Goal: Task Accomplishment & Management: Complete application form

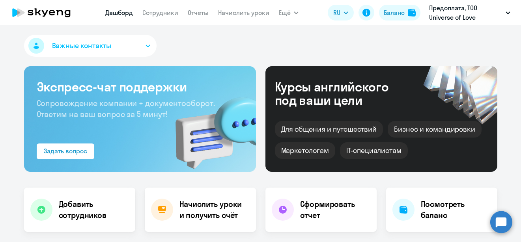
select select "30"
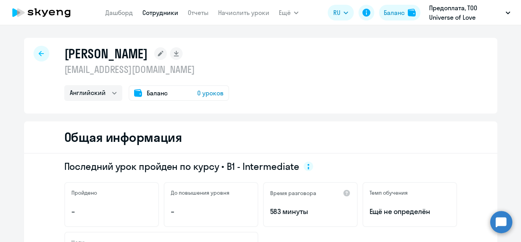
select select "english"
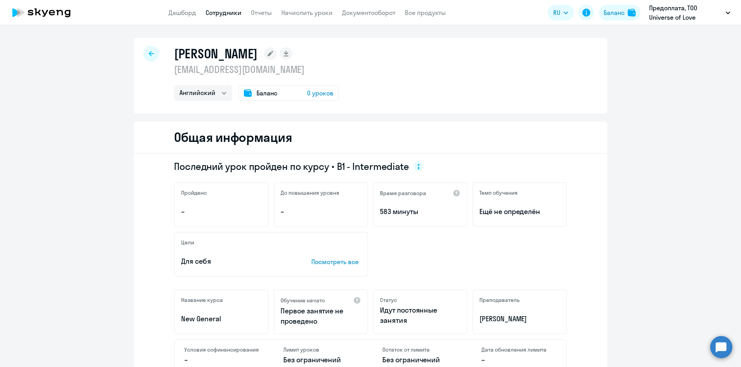
click at [222, 12] on link "Сотрудники" at bounding box center [223, 13] width 36 height 8
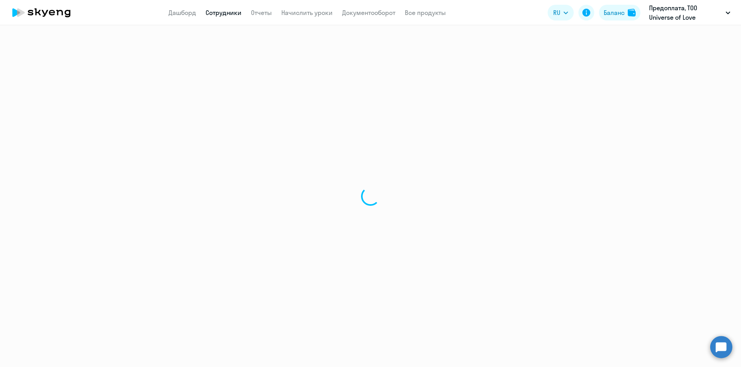
select select "30"
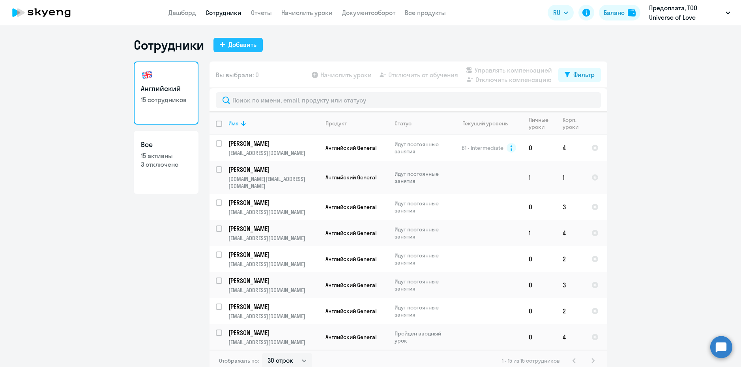
click at [233, 46] on div "Добавить" at bounding box center [242, 44] width 28 height 9
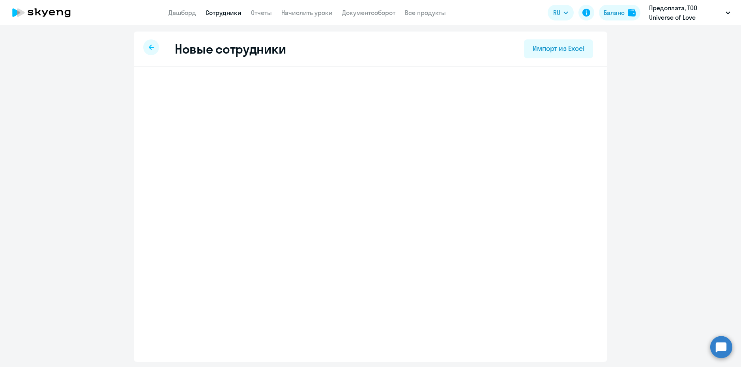
select select "english_adult_not_native_speaker"
select select "3"
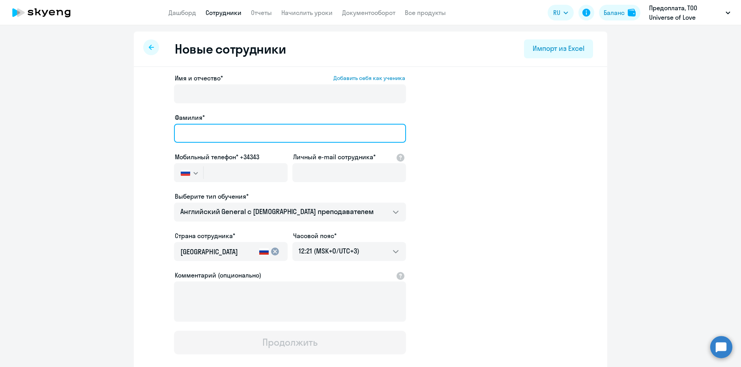
click at [184, 133] on input "Фамилия*" at bounding box center [290, 133] width 232 height 19
paste input "[PERSON_NAME]"
drag, startPoint x: 222, startPoint y: 134, endPoint x: 291, endPoint y: 136, distance: 69.4
click at [291, 136] on input "[PERSON_NAME]" at bounding box center [290, 133] width 232 height 19
type input "[PERSON_NAME]"
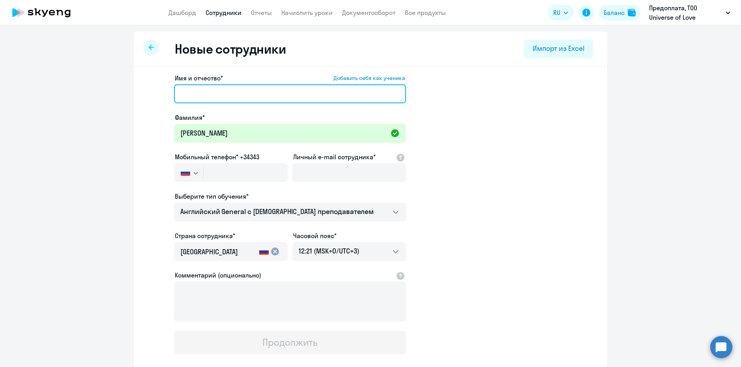
click at [205, 97] on input "Имя и отчество* Добавить себя как ученика" at bounding box center [290, 93] width 232 height 19
paste input "[PERSON_NAME]"
type input "[PERSON_NAME]"
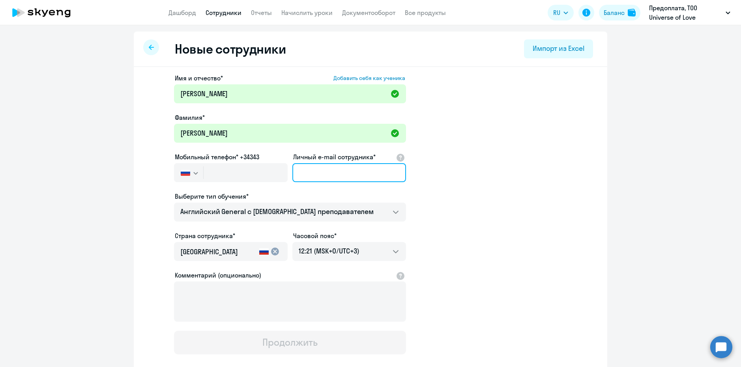
click at [309, 175] on input "Личный e-mail сотрудника*" at bounding box center [349, 172] width 114 height 19
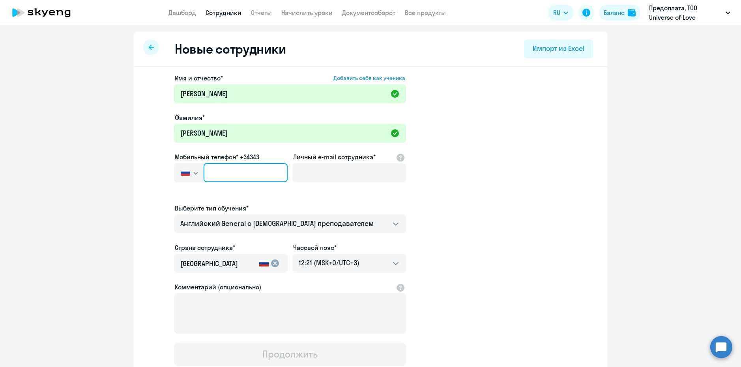
click at [251, 175] on input "text" at bounding box center [245, 172] width 84 height 19
paste input "[PHONE_NUMBER]"
type input "[PHONE_NUMBER]"
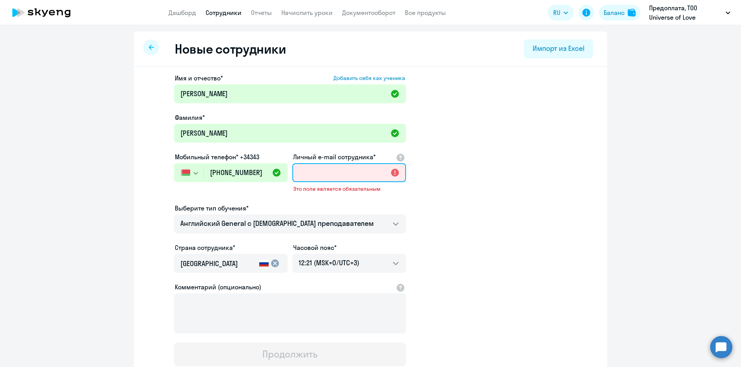
click at [315, 173] on input "Личный e-mail сотрудника*" at bounding box center [349, 172] width 114 height 19
paste input "[EMAIL_ADDRESS][DOMAIN_NAME]"
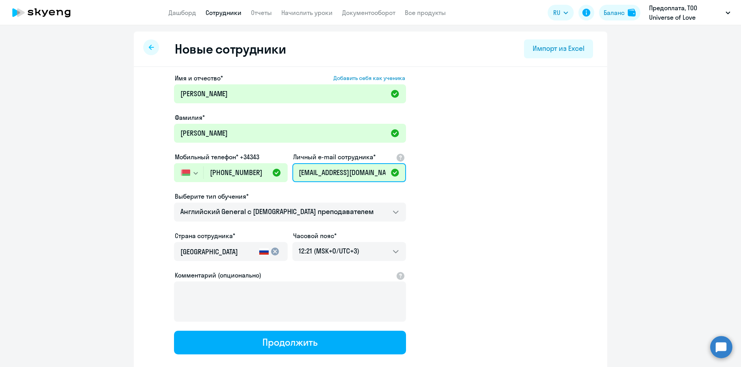
type input "[EMAIL_ADDRESS][DOMAIN_NAME]"
click at [431, 191] on app-new-student-form "Имя и отчество* Добавить себя как ученика [PERSON_NAME] Фамилия* [PERSON_NAME] …" at bounding box center [370, 213] width 448 height 281
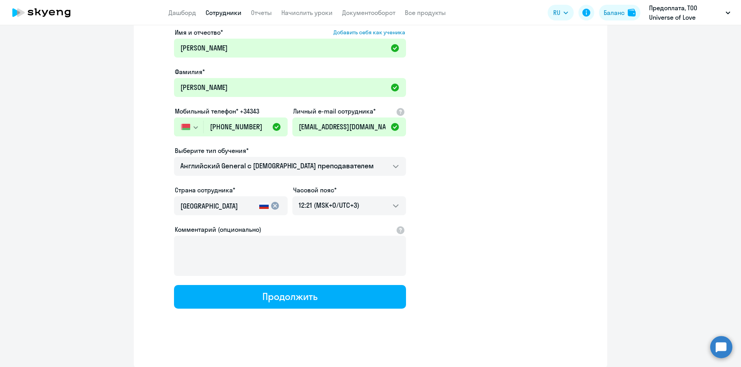
scroll to position [46, 0]
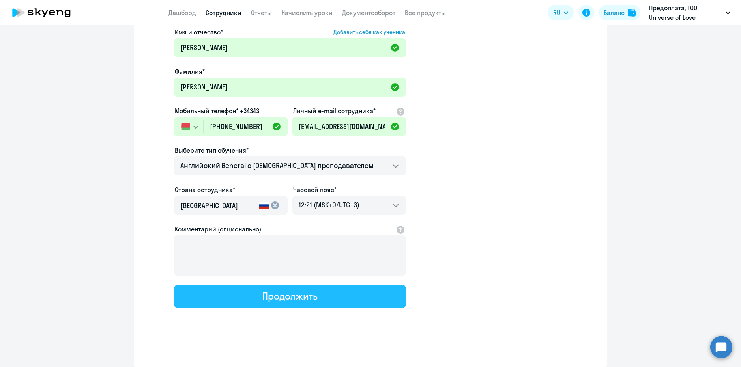
click at [272, 242] on div "Продолжить" at bounding box center [289, 296] width 55 height 13
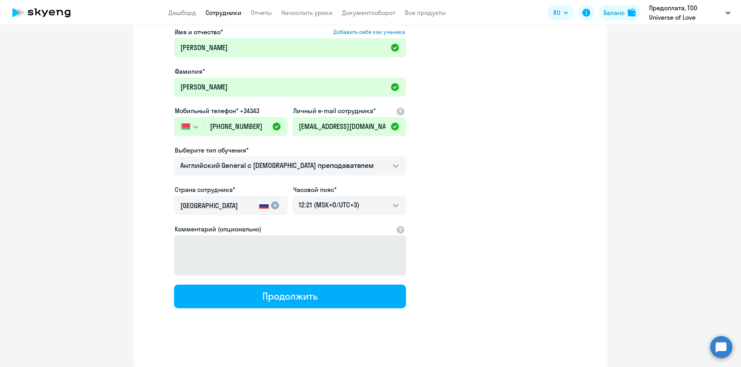
select select "english_adult_not_native_speaker"
select select "3"
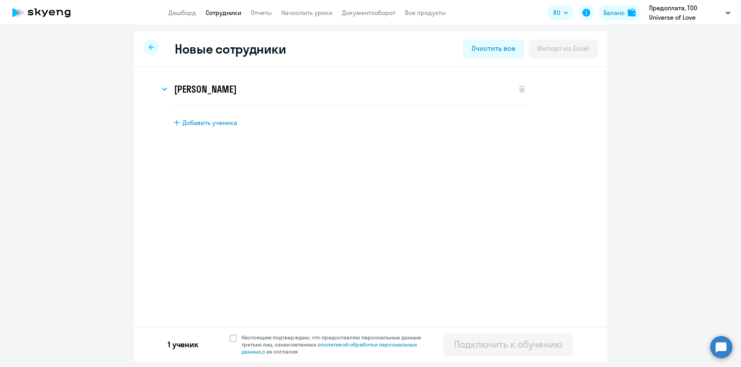
scroll to position [0, 0]
click at [234, 242] on span at bounding box center [232, 338] width 7 height 7
click at [229, 242] on input "Настоящим подтверждаю, что предоставляю персональные данные третьих лиц, ознако…" at bounding box center [229, 334] width 0 height 0
checkbox input "true"
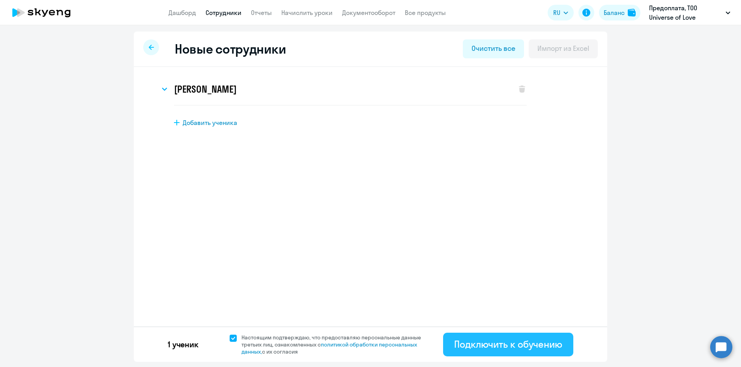
click at [508, 242] on button "Подключить к обучению" at bounding box center [508, 345] width 130 height 24
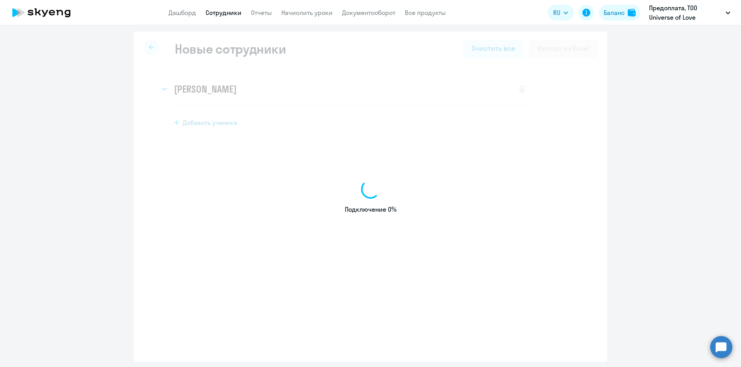
select select "english_adult_not_native_speaker"
select select "3"
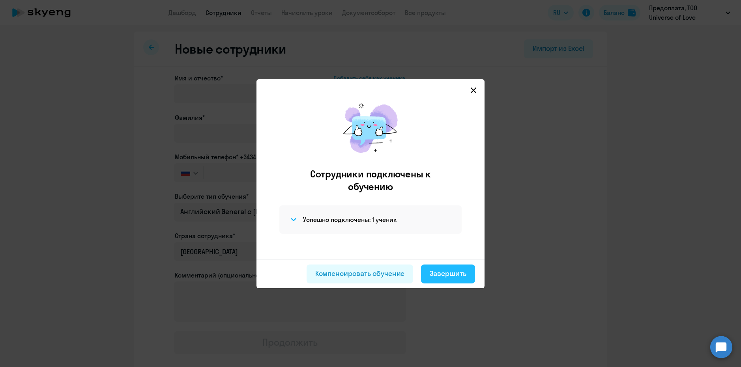
click at [445, 242] on div "Завершить" at bounding box center [447, 274] width 37 height 10
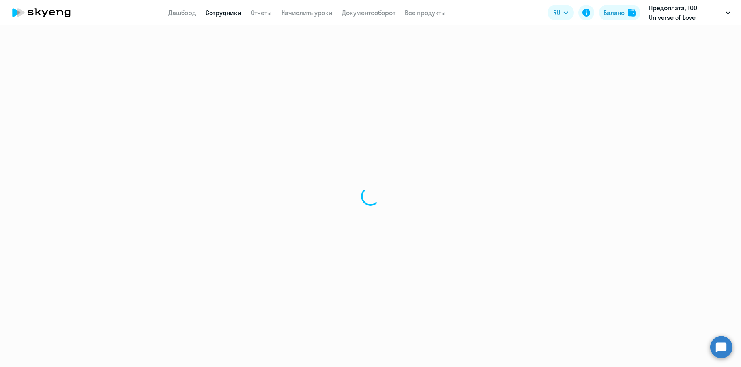
select select "30"
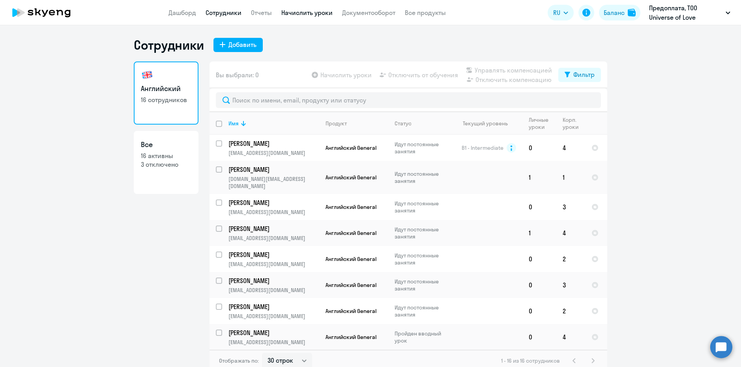
click at [304, 15] on link "Начислить уроки" at bounding box center [306, 13] width 51 height 8
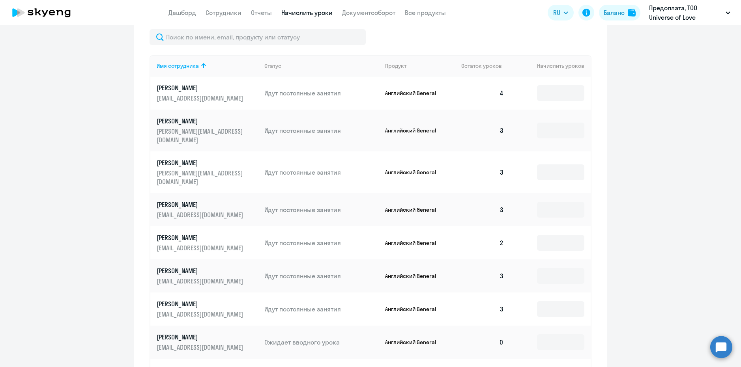
scroll to position [394, 0]
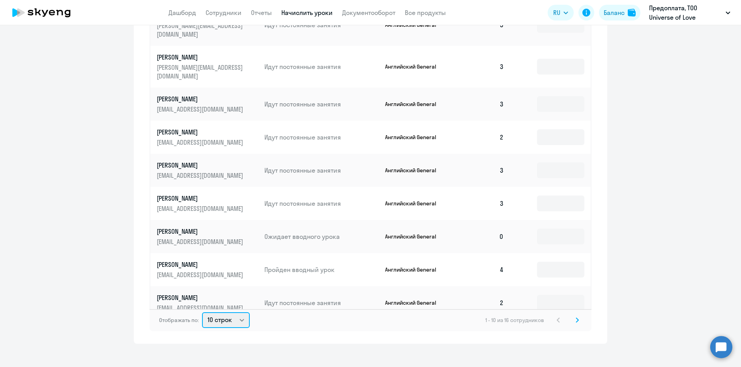
click at [223, 242] on select "10 строк 30 строк 50 строк" at bounding box center [226, 320] width 48 height 16
select select "30"
click at [202, 242] on select "10 строк 30 строк 50 строк" at bounding box center [226, 320] width 48 height 16
click at [520, 229] on input at bounding box center [560, 237] width 47 height 16
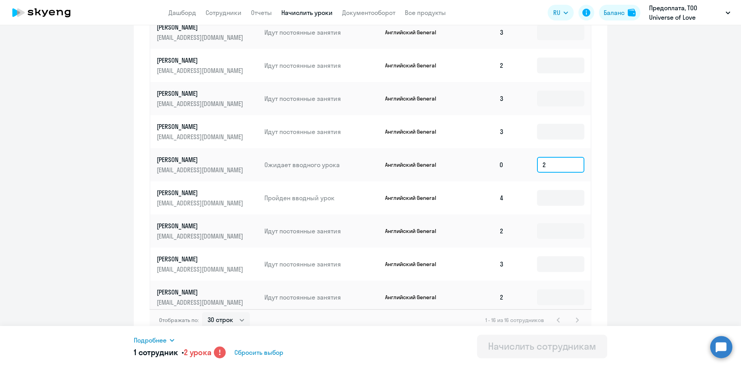
scroll to position [79, 0]
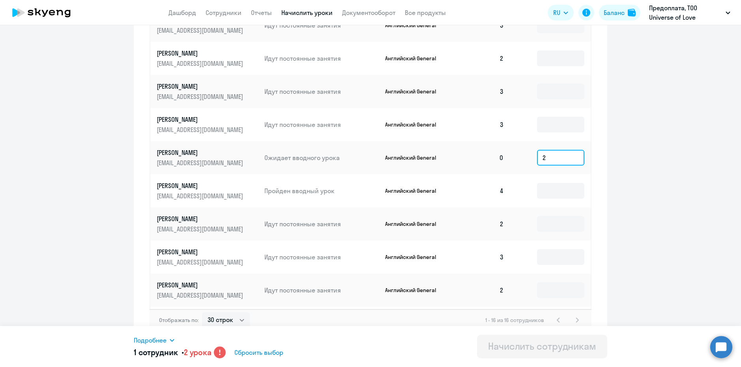
type input "2"
click at [220, 242] on circle at bounding box center [220, 353] width 12 height 12
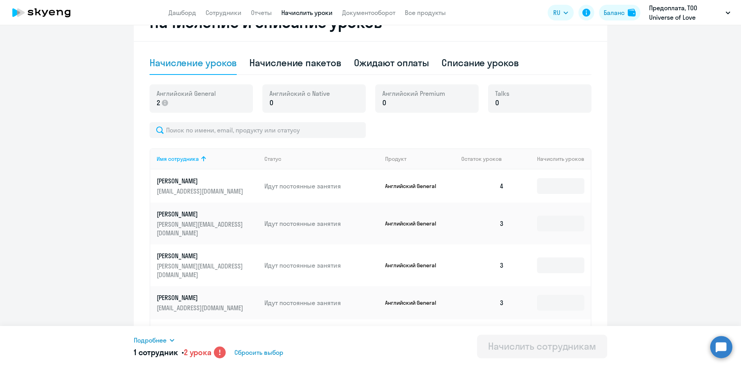
scroll to position [355, 0]
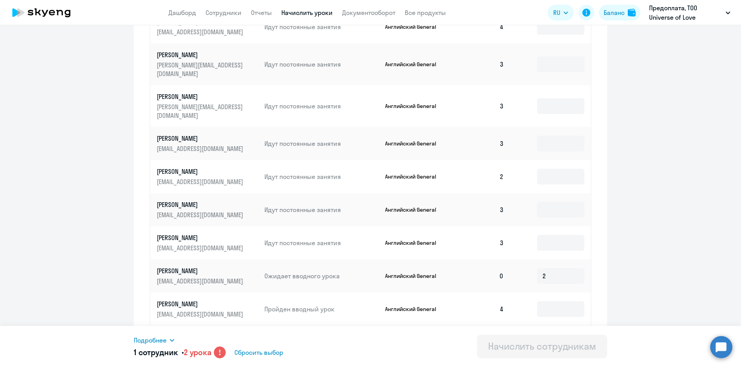
click at [173, 242] on div "Подробнее" at bounding box center [252, 340] width 236 height 9
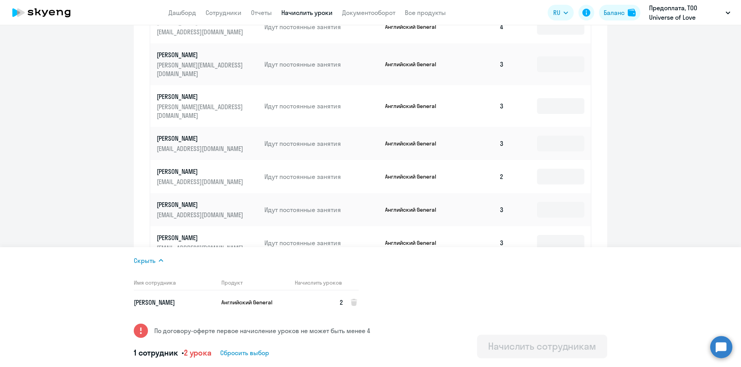
click at [520, 184] on ng-component "Автоначисления Смотреть все действующий Без названия Каждый месяц 9 сотрудников…" at bounding box center [370, 32] width 741 height 701
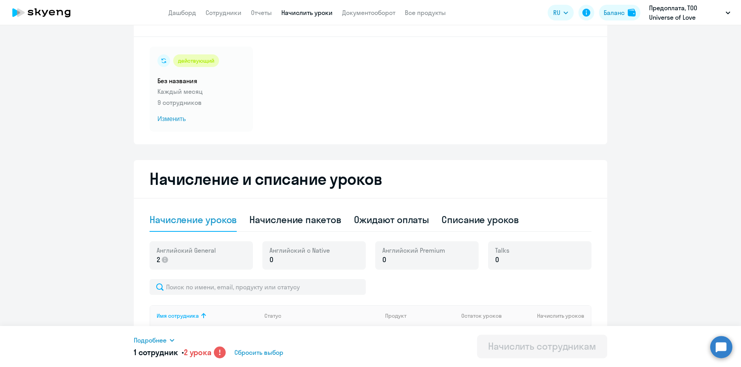
scroll to position [0, 0]
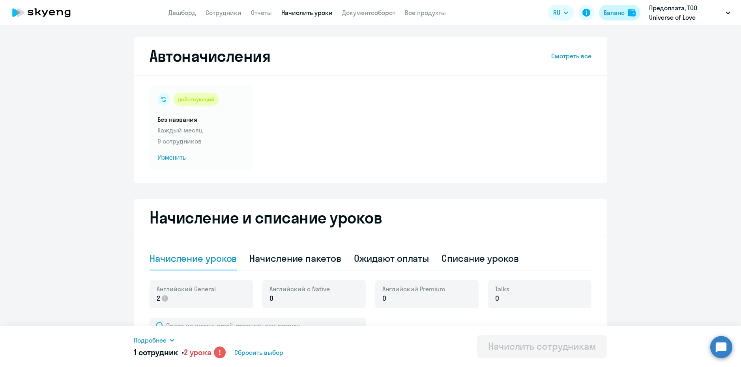
click at [520, 12] on div "Баланс" at bounding box center [613, 12] width 21 height 9
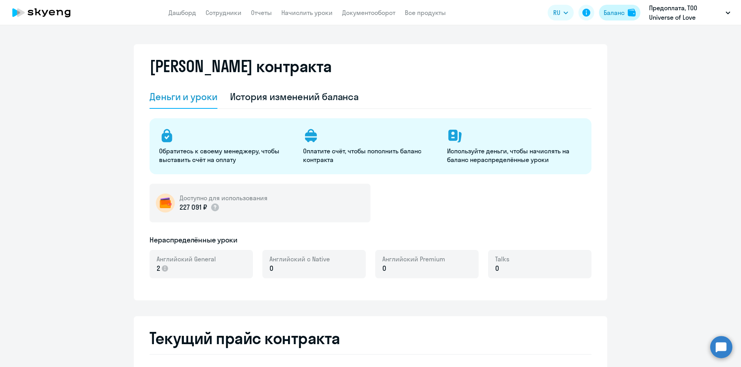
select select "english_adult_not_native_speaker"
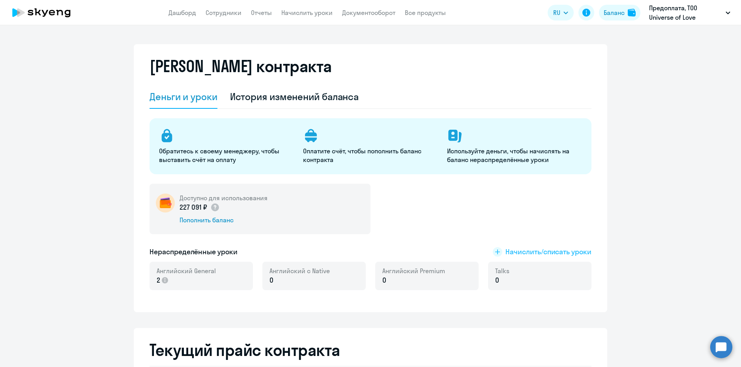
click at [512, 242] on span "Начислить/списать уроки" at bounding box center [548, 252] width 86 height 10
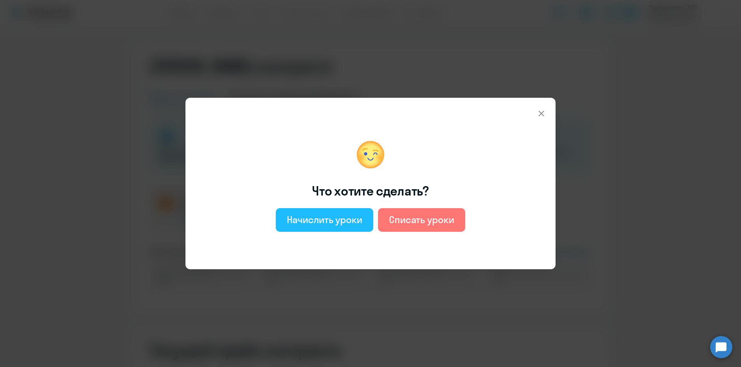
click at [347, 230] on button "Начислить уроки" at bounding box center [324, 220] width 97 height 24
select select "english_adult_not_native_speaker"
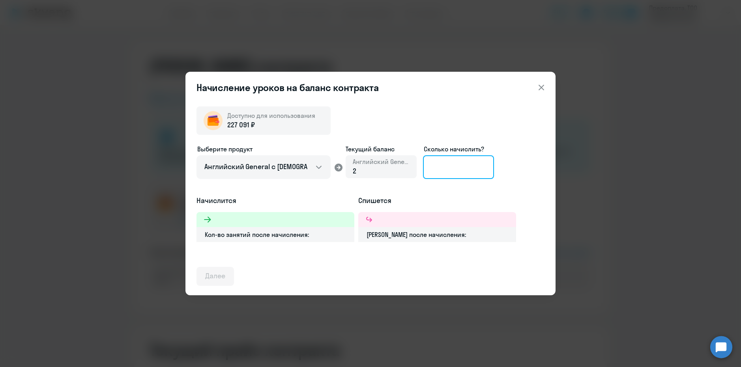
click at [427, 166] on input at bounding box center [458, 167] width 71 height 24
type input "2"
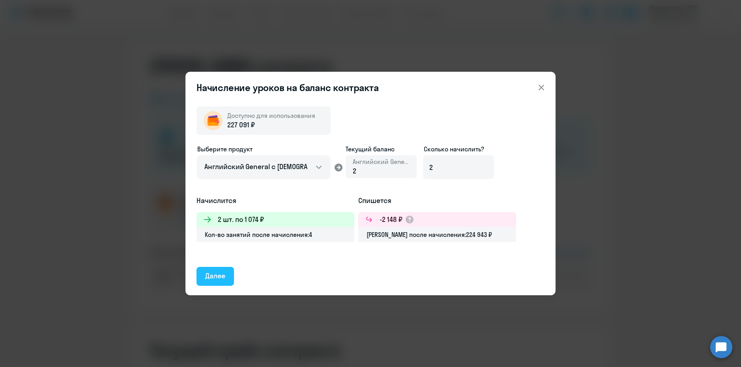
click at [216, 242] on button "Далее" at bounding box center [214, 276] width 37 height 19
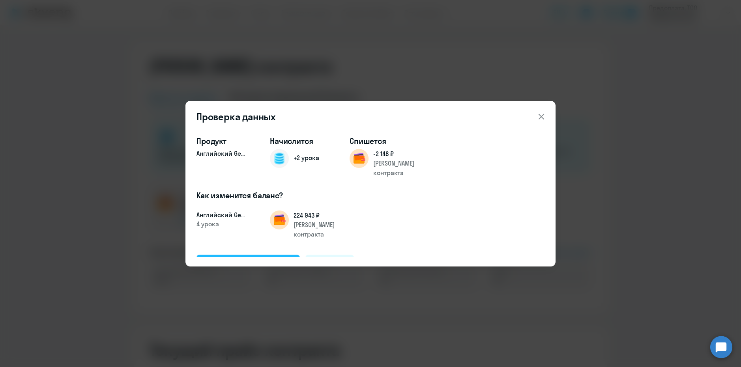
click at [231, 242] on div "Подтвердить и начислить" at bounding box center [248, 264] width 86 height 10
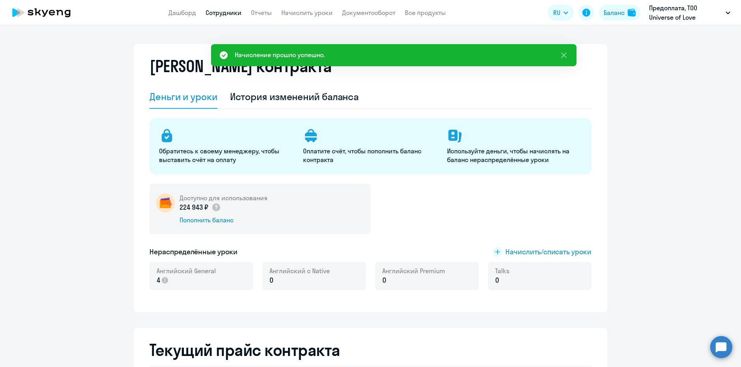
click at [225, 10] on link "Сотрудники" at bounding box center [223, 13] width 36 height 8
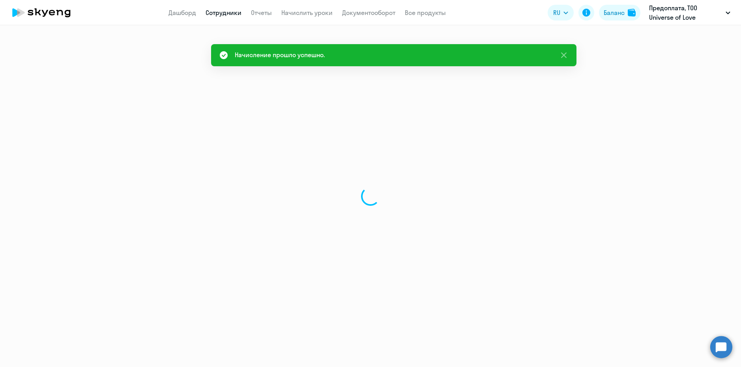
select select "30"
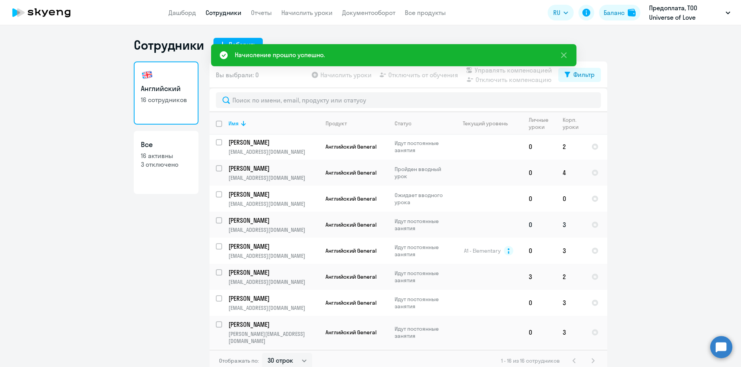
scroll to position [201, 0]
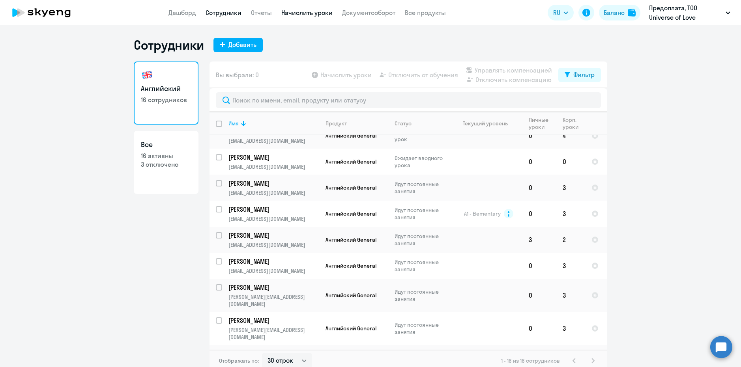
click at [298, 11] on link "Начислить уроки" at bounding box center [306, 13] width 51 height 8
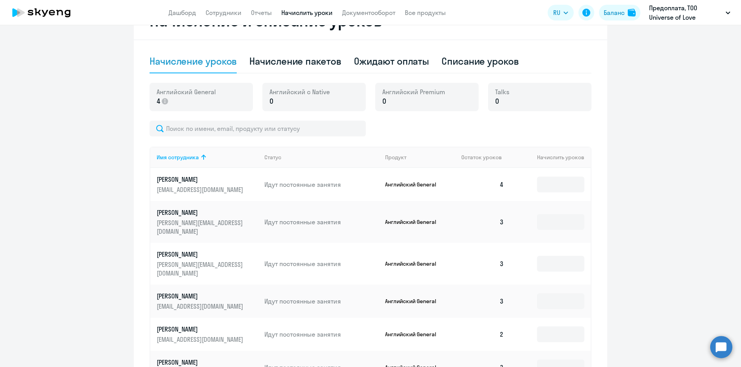
scroll to position [395, 0]
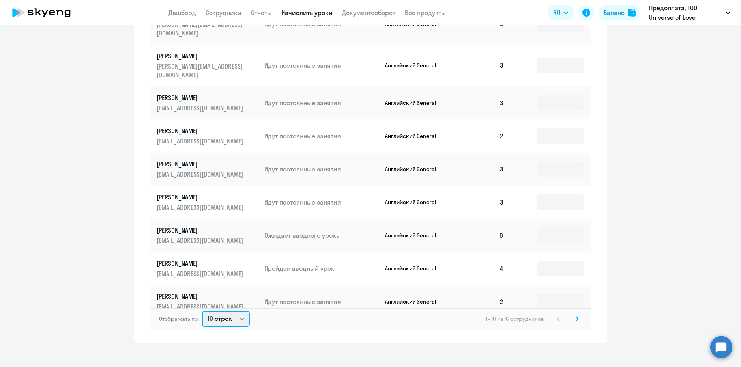
click at [242, 242] on select "10 строк 30 строк 50 строк" at bounding box center [226, 319] width 48 height 16
select select "30"
click at [202, 242] on select "10 строк 30 строк 50 строк" at bounding box center [226, 319] width 48 height 16
click at [520, 228] on input at bounding box center [560, 236] width 47 height 16
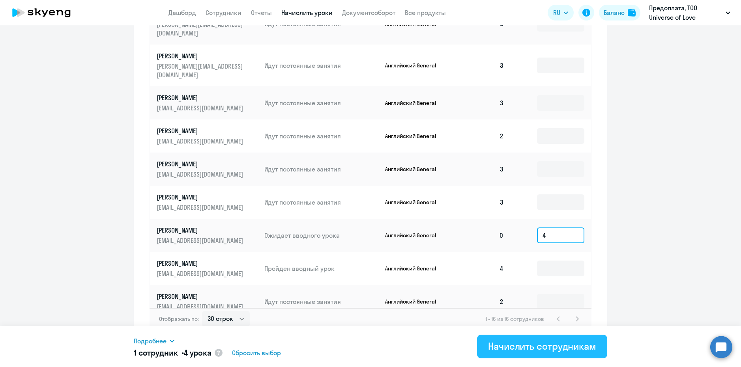
type input "4"
click at [514, 242] on div "Начислить сотрудникам" at bounding box center [542, 346] width 108 height 13
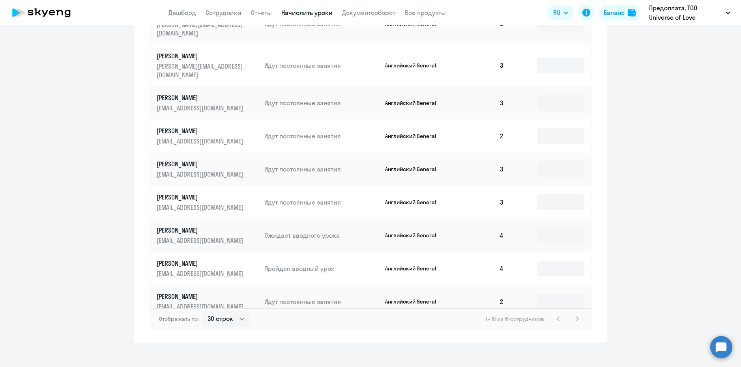
click at [56, 15] on icon at bounding box center [41, 13] width 69 height 20
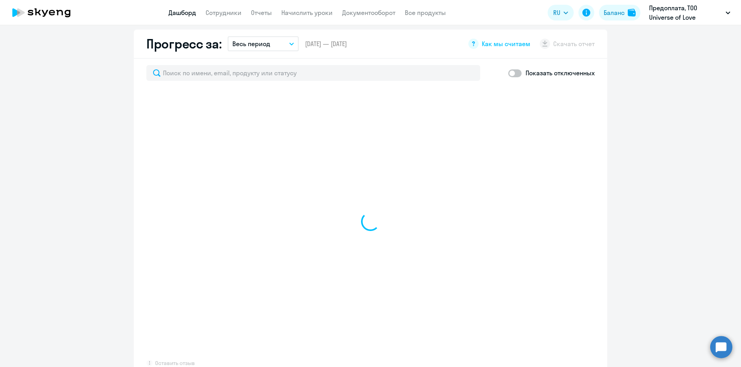
scroll to position [451, 0]
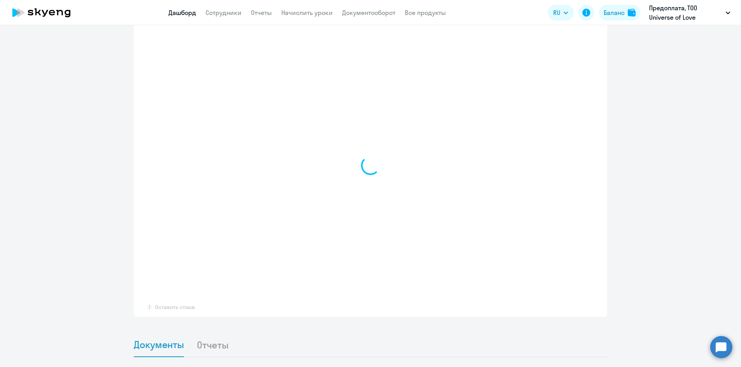
select select "30"
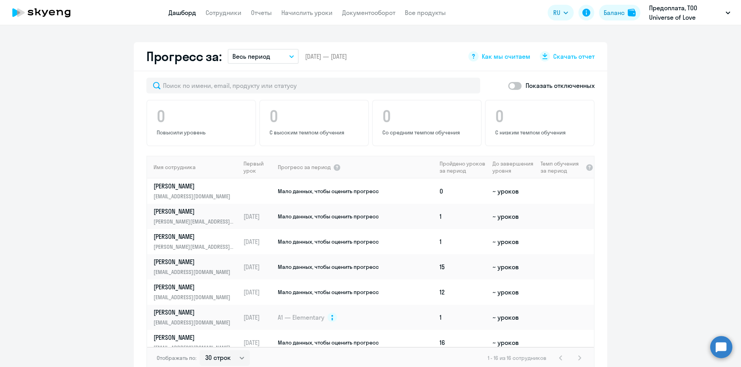
drag, startPoint x: 602, startPoint y: 42, endPoint x: 455, endPoint y: 45, distance: 146.7
click at [456, 45] on div "Прогресс за: Весь период – [DATE] — [DATE] Как мы считаем Скачать отчет" at bounding box center [370, 56] width 473 height 29
click at [440, 45] on div "Прогресс за: Весь период – [DATE] — [DATE] Как мы считаем Скачать отчет" at bounding box center [370, 56] width 473 height 29
drag, startPoint x: 603, startPoint y: 45, endPoint x: 440, endPoint y: 41, distance: 162.5
click at [440, 42] on div "Прогресс за: Весь период – [DATE] — [DATE] Как мы считаем Скачать отчет" at bounding box center [370, 56] width 473 height 29
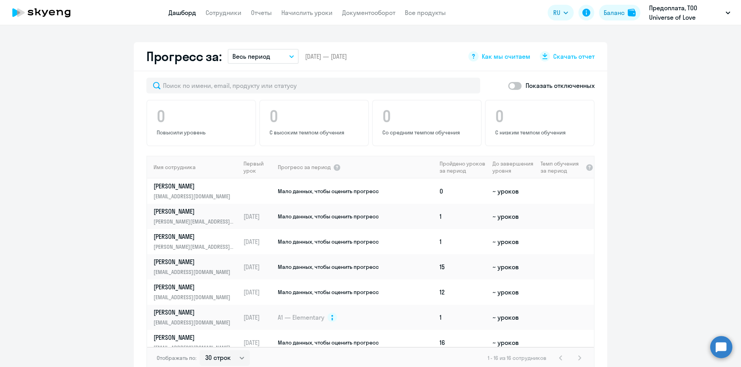
click at [520, 43] on div "Прогресс за: Весь период – [DATE] — [DATE] Как мы считаем Скачать отчет" at bounding box center [370, 56] width 473 height 29
click at [520, 42] on div "Прогресс за: Весь период – [DATE] — [DATE] Как мы считаем Скачать отчет" at bounding box center [370, 56] width 473 height 29
drag, startPoint x: 598, startPoint y: 46, endPoint x: 471, endPoint y: 58, distance: 127.6
click at [471, 58] on div "Прогресс за: Весь период – [DATE] — [DATE] Как мы считаем Скачать отчет" at bounding box center [370, 56] width 473 height 29
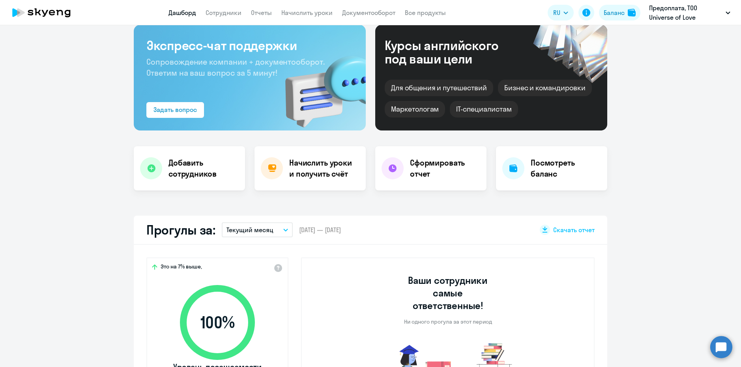
scroll to position [39, 0]
